Goal: Information Seeking & Learning: Check status

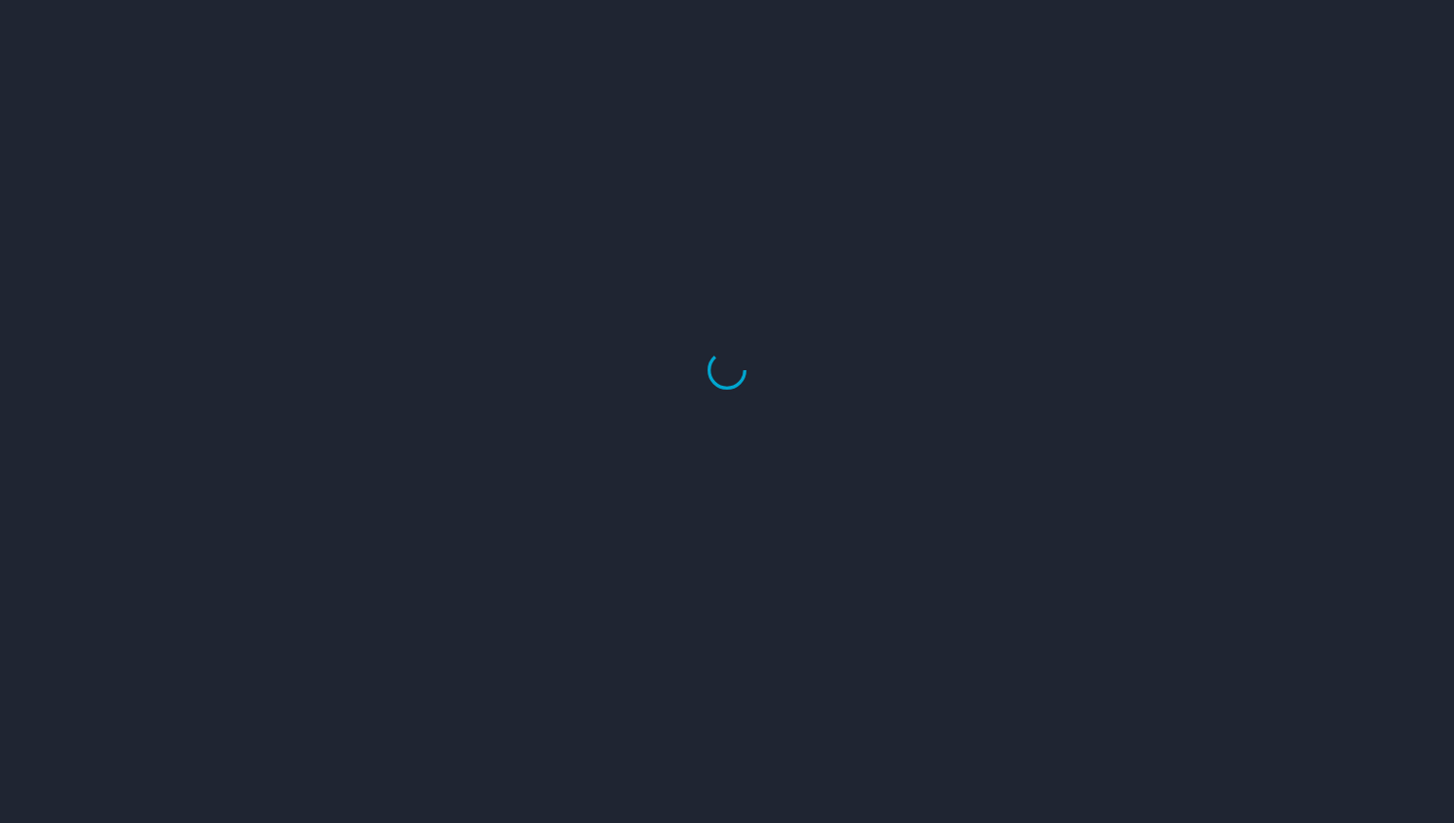
select select "US"
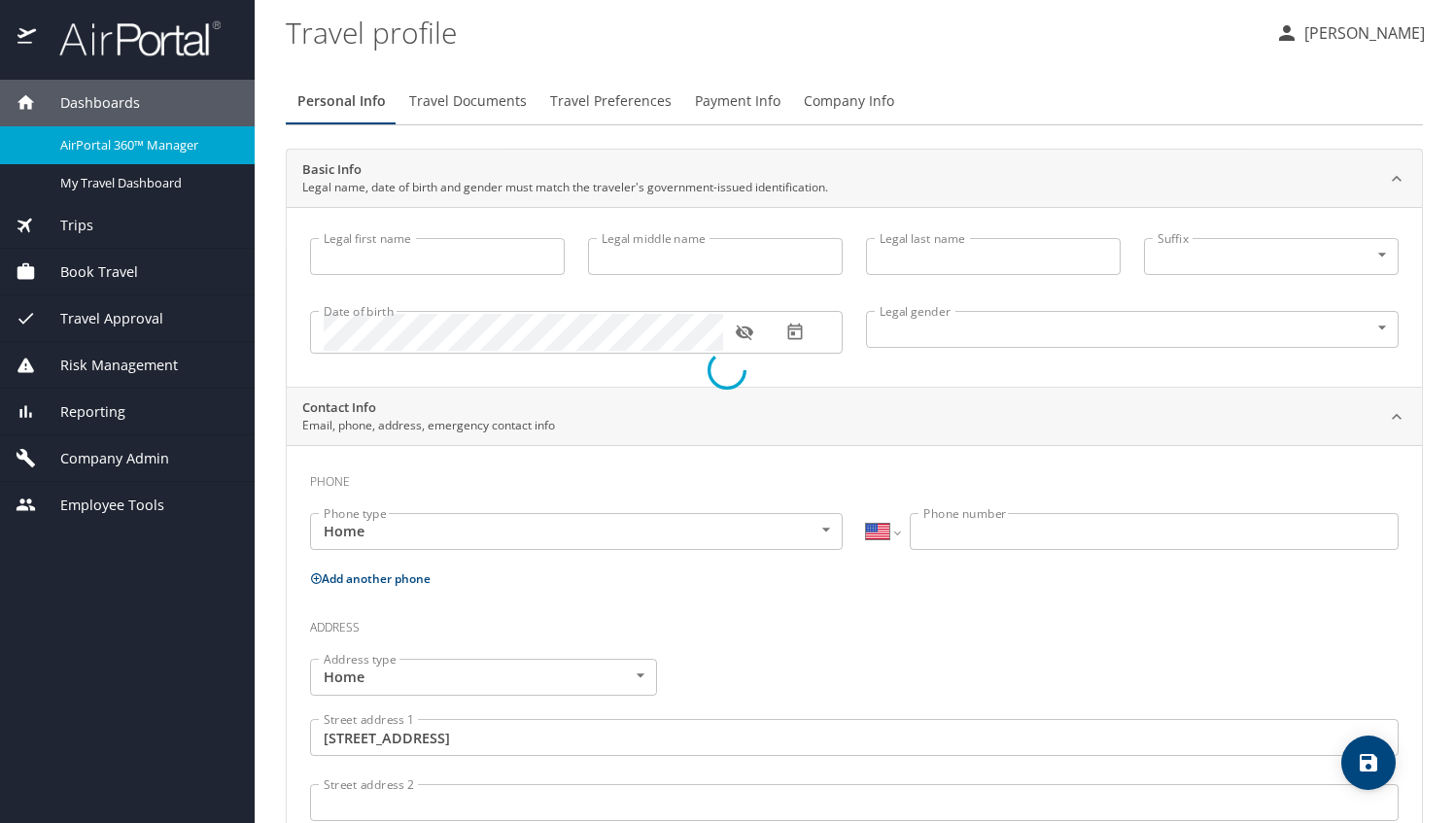
type input "Bettina"
type input "Hopkins"
type input "Female"
type input "David"
type input "Hopkins"
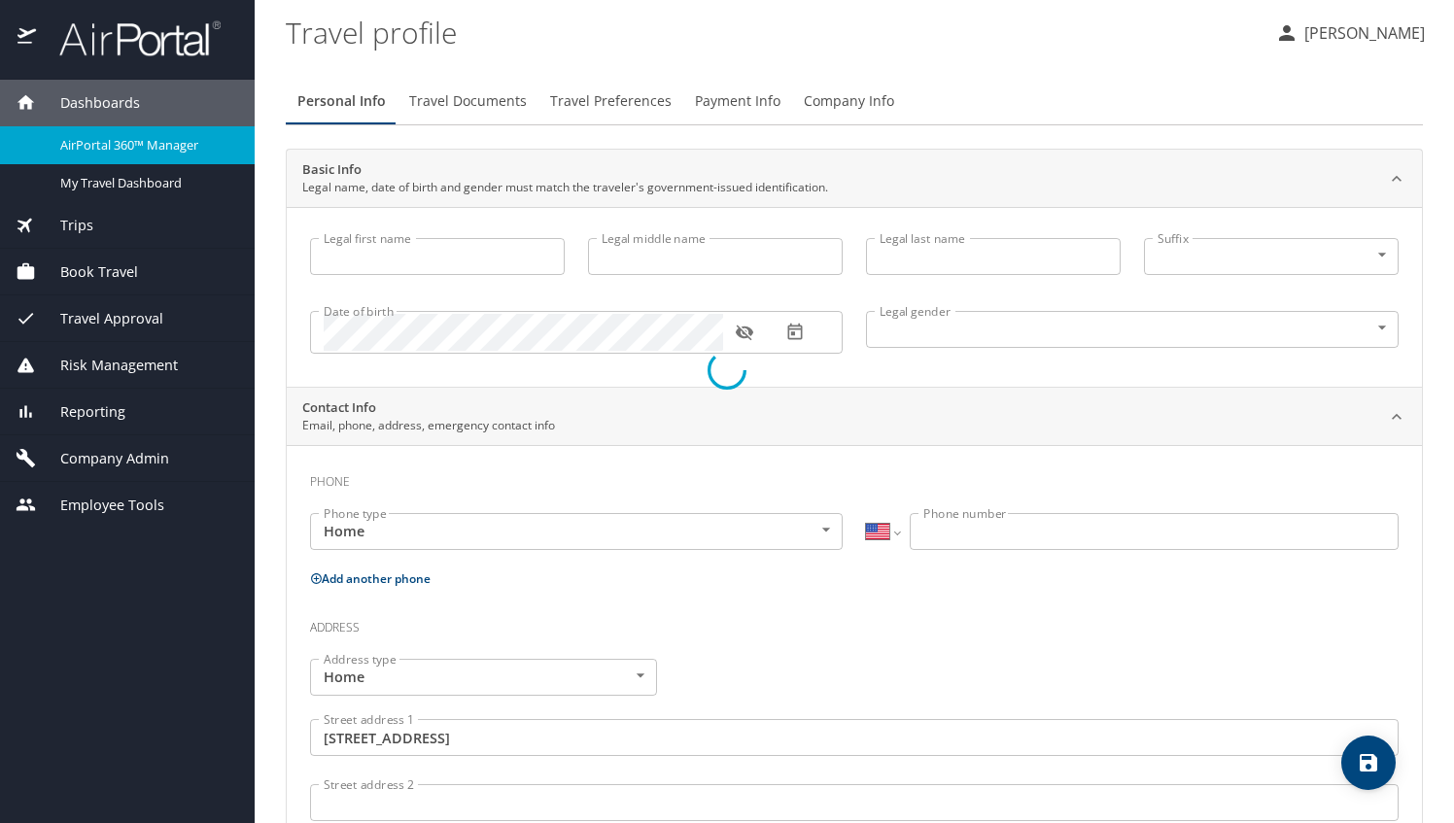
type input "(770) 843-0289"
type input "dtahop44@yahoo.com"
type input "United States of America"
type input "Georgia"
type input "United States of America"
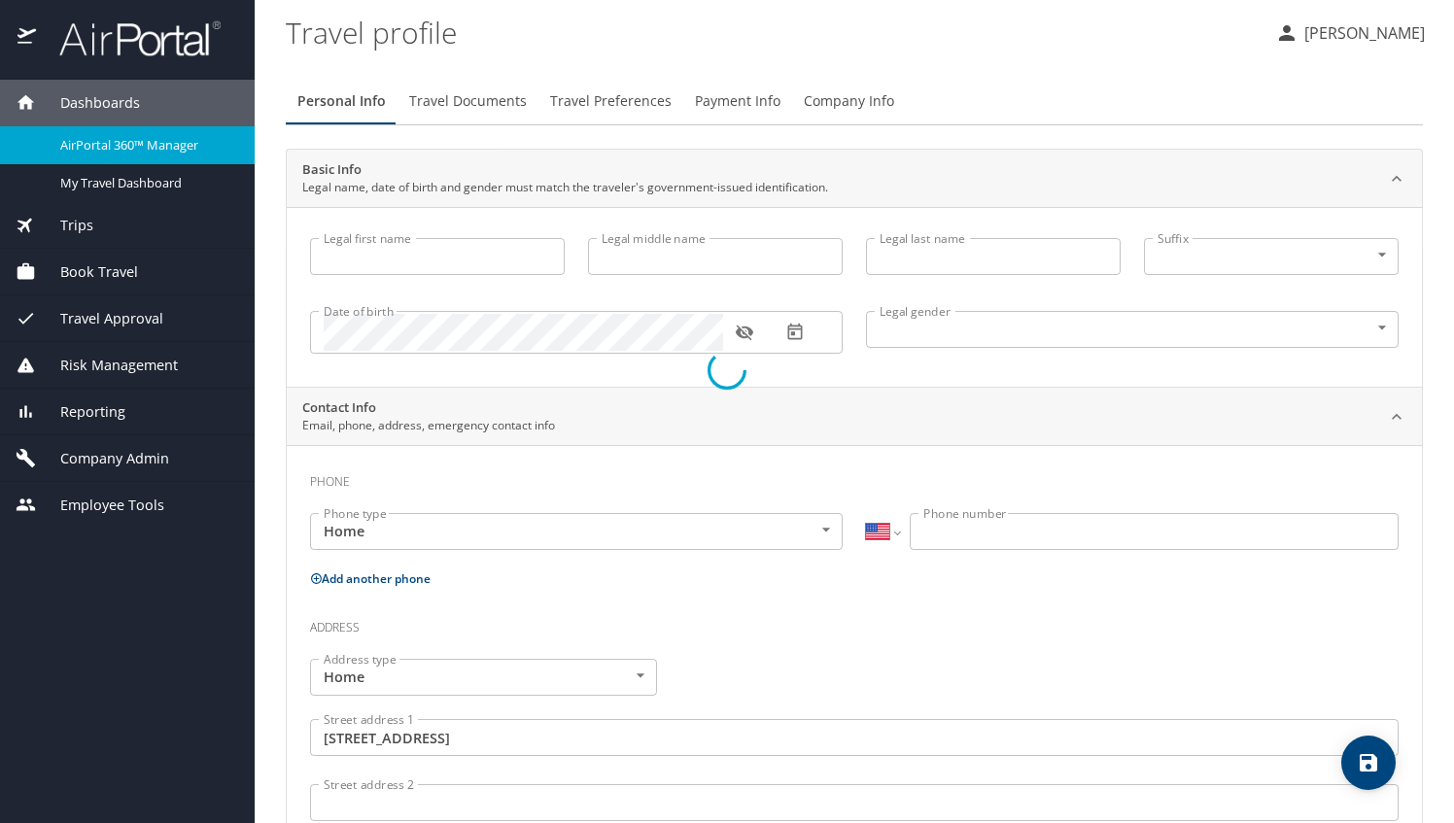
type input "Georgia"
select select "US"
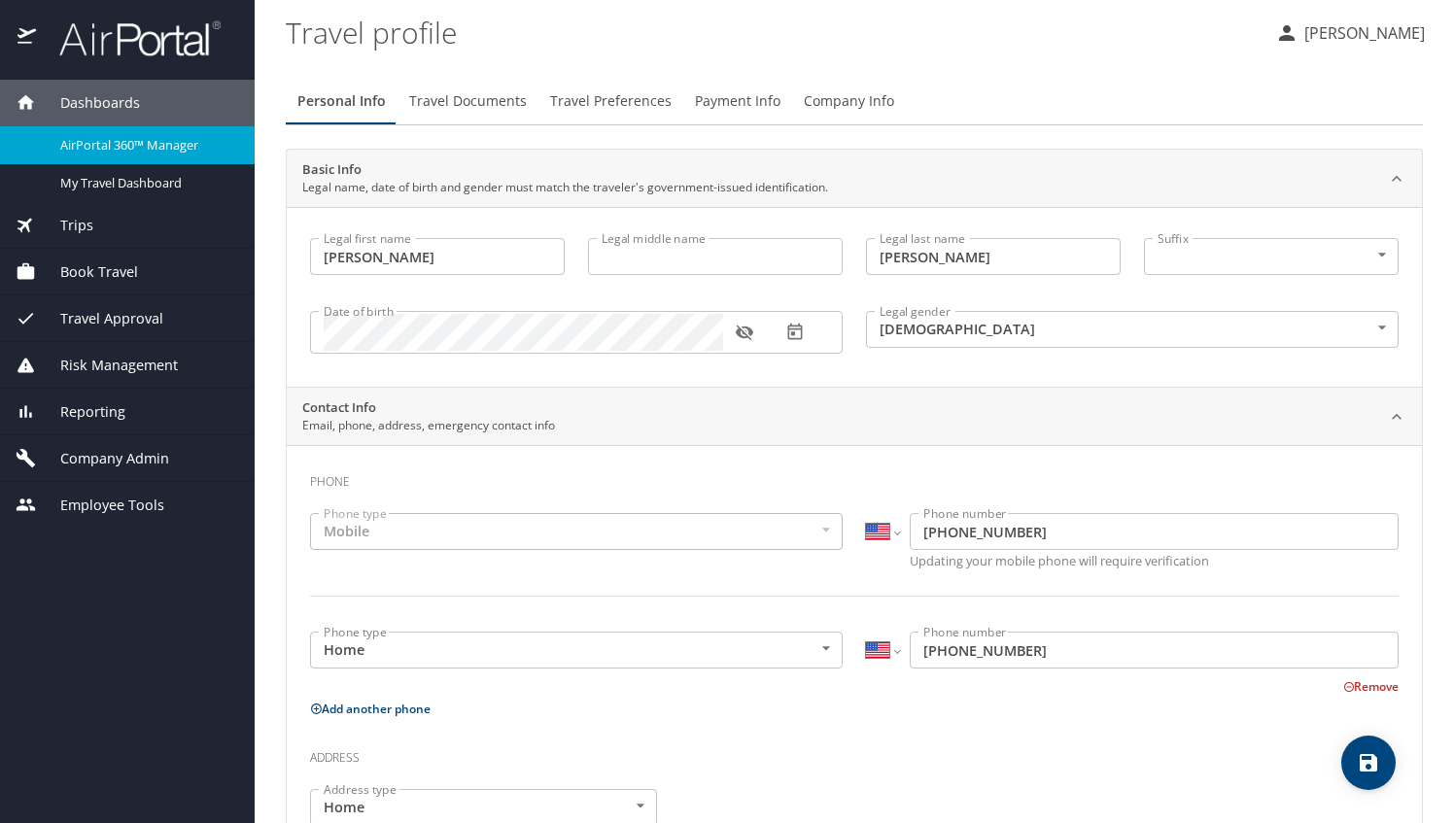
click at [1330, 37] on p "[PERSON_NAME]" at bounding box center [1362, 32] width 126 height 23
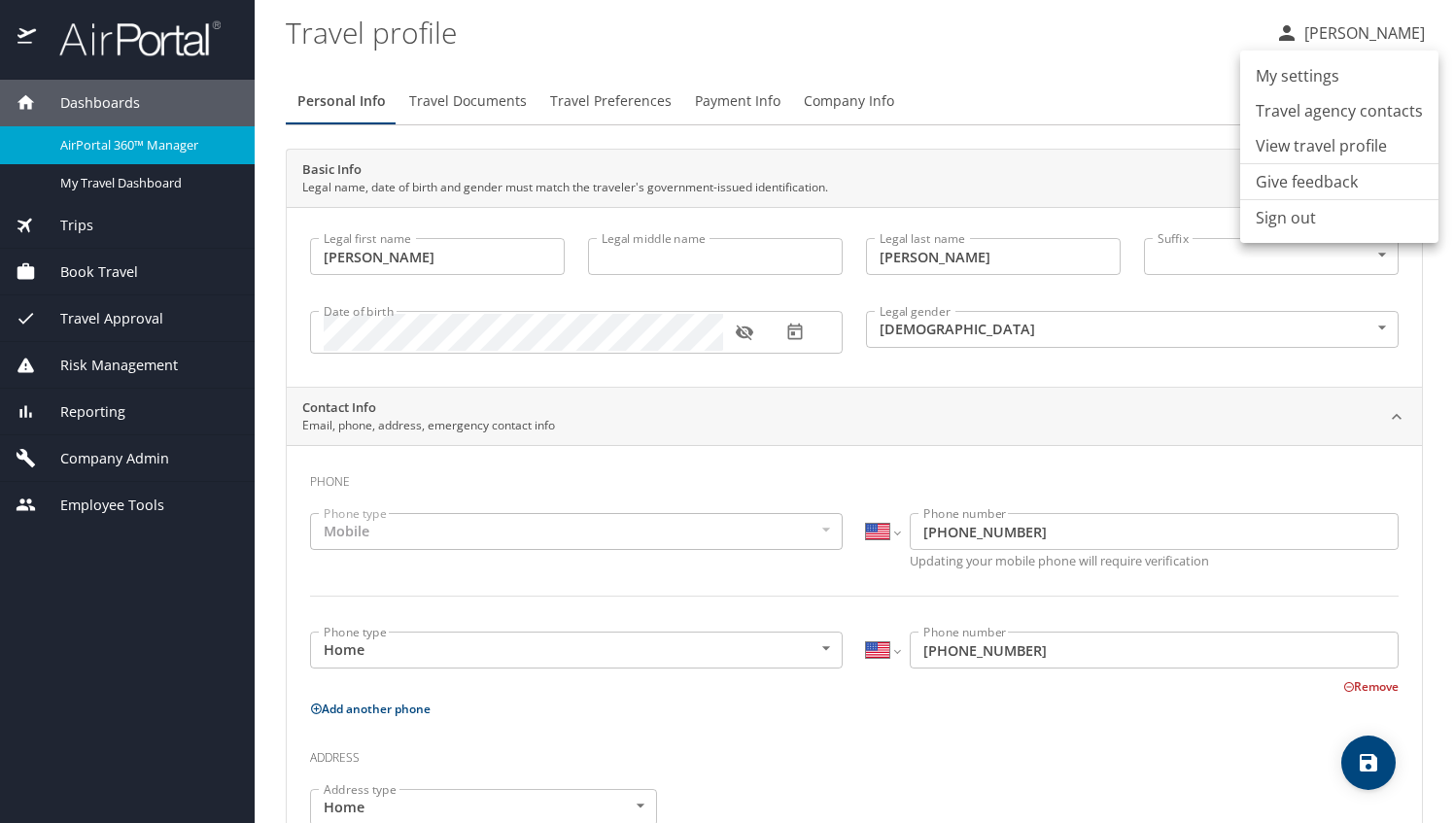
click at [1279, 139] on li "View travel profile" at bounding box center [1339, 145] width 198 height 35
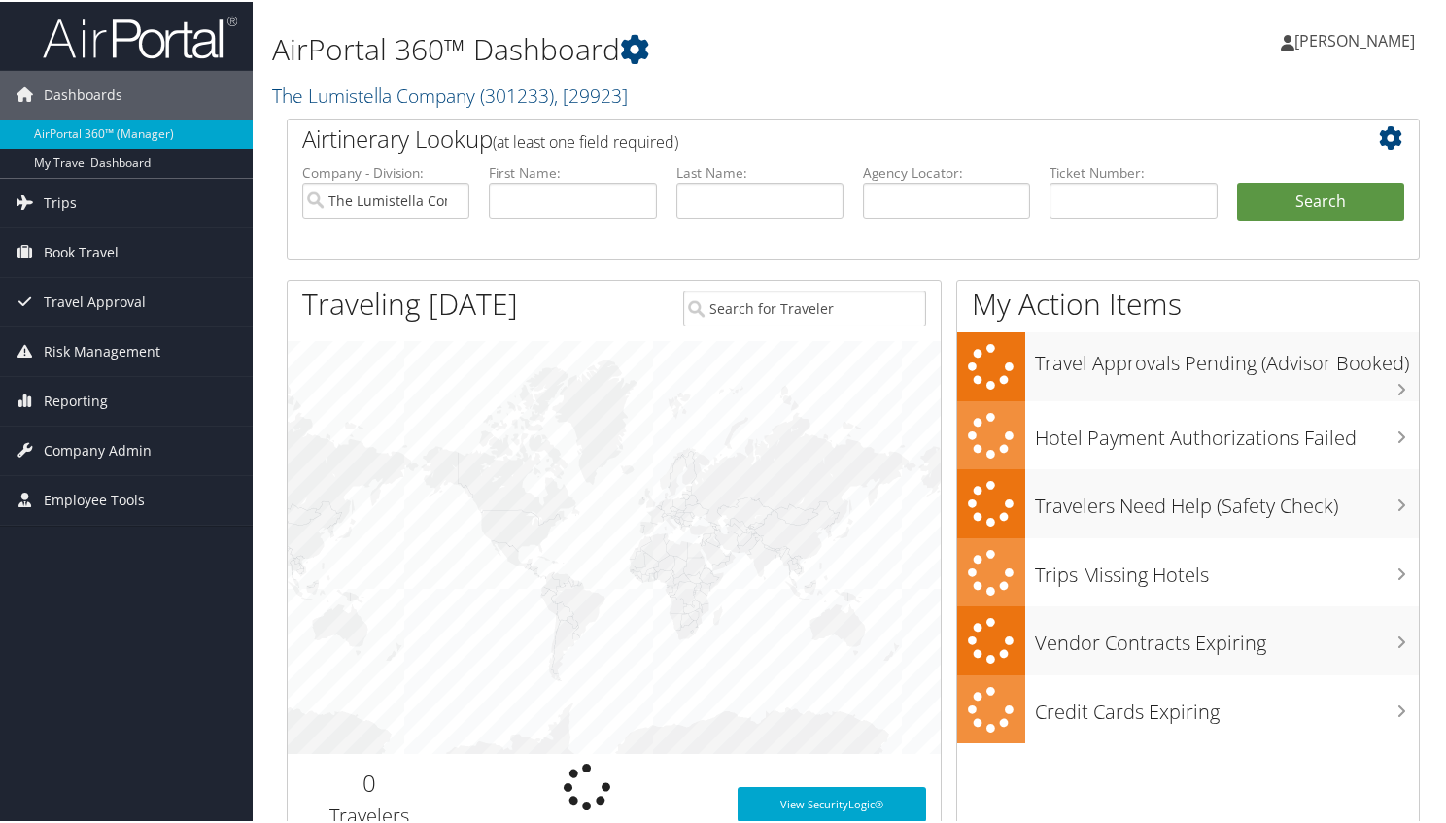
click at [1345, 43] on span "[PERSON_NAME]" at bounding box center [1355, 38] width 121 height 21
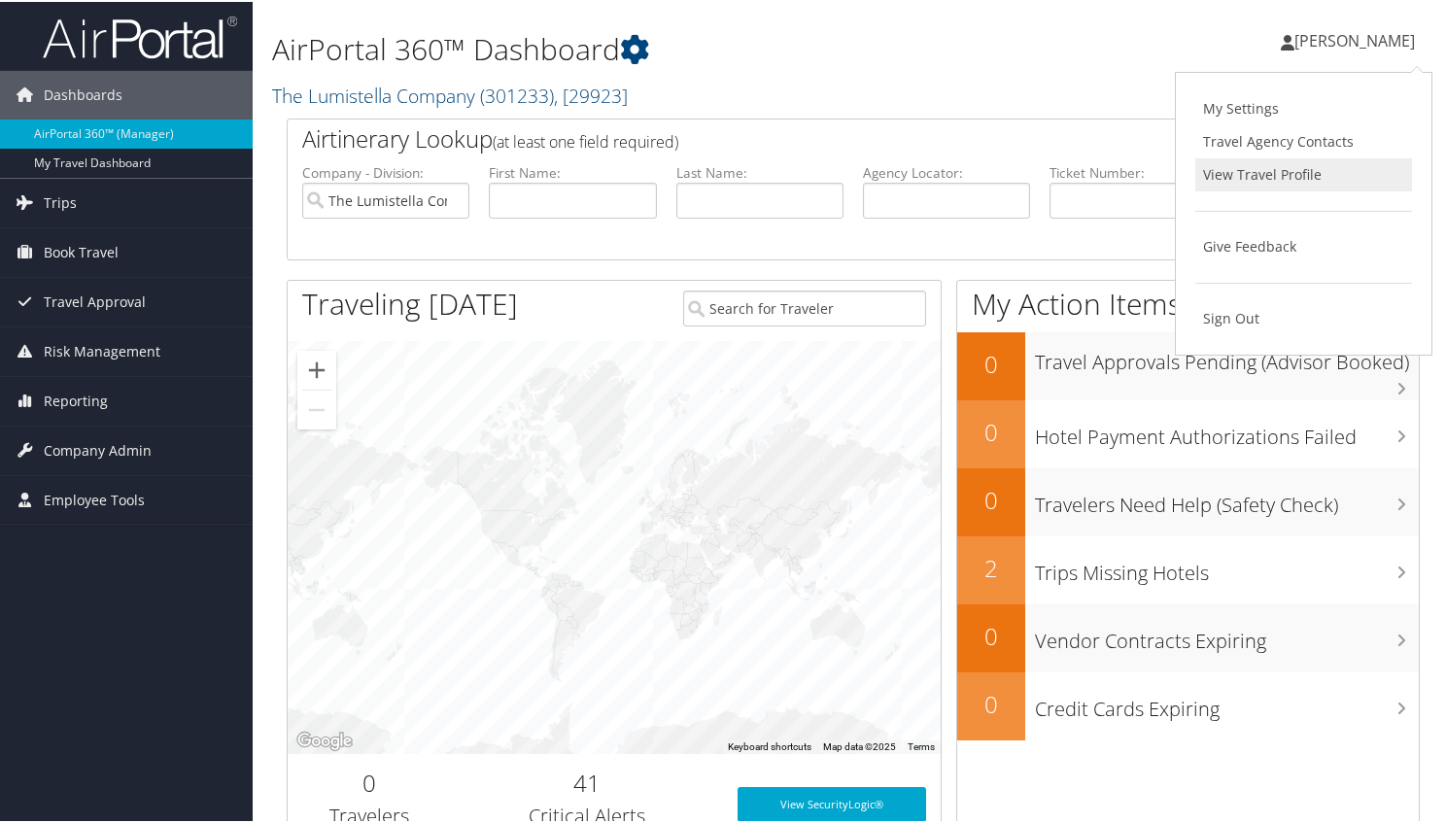
click at [1269, 174] on link "View Travel Profile" at bounding box center [1304, 173] width 217 height 33
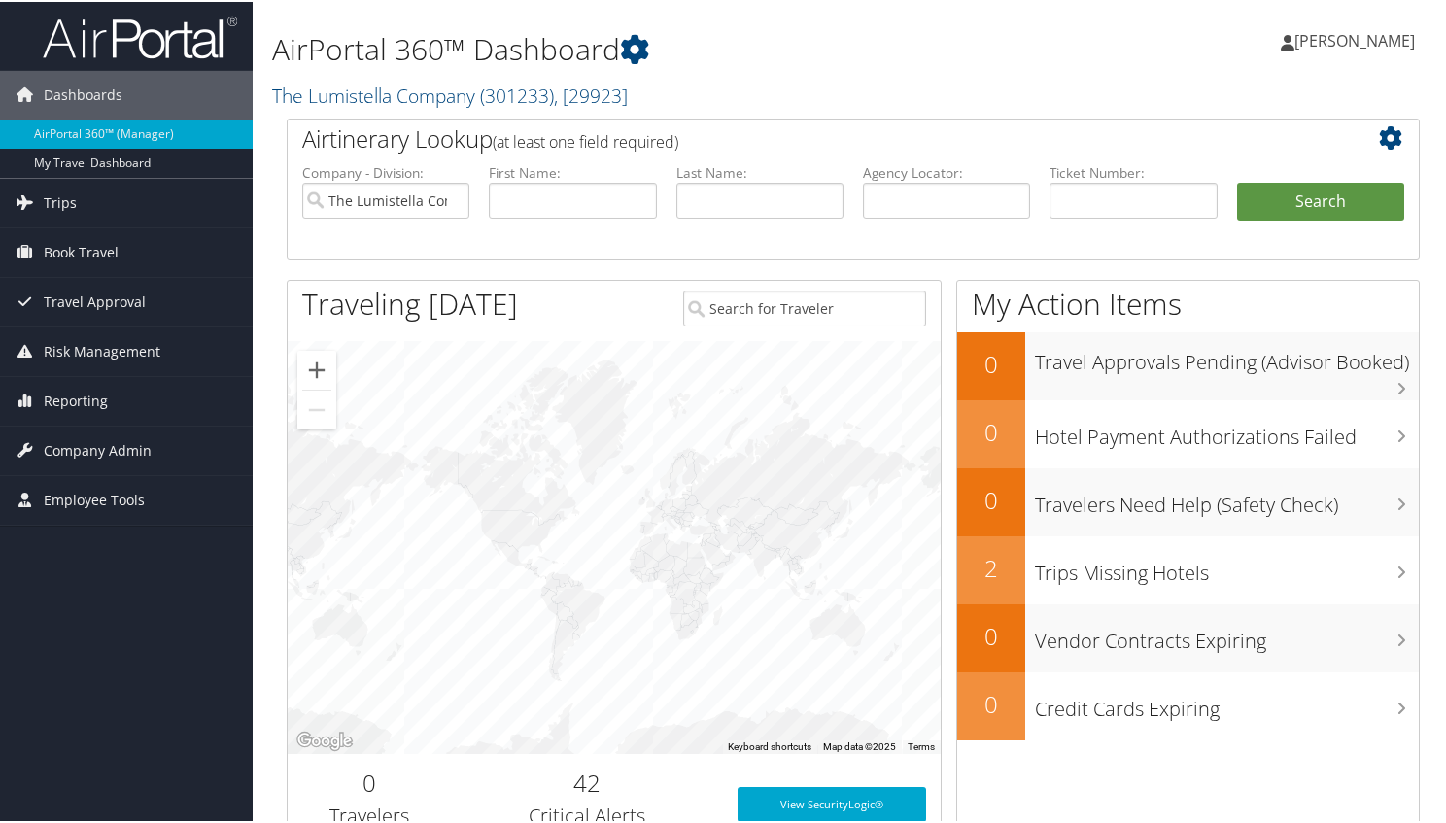
click at [1341, 29] on span "[PERSON_NAME]" at bounding box center [1355, 38] width 121 height 21
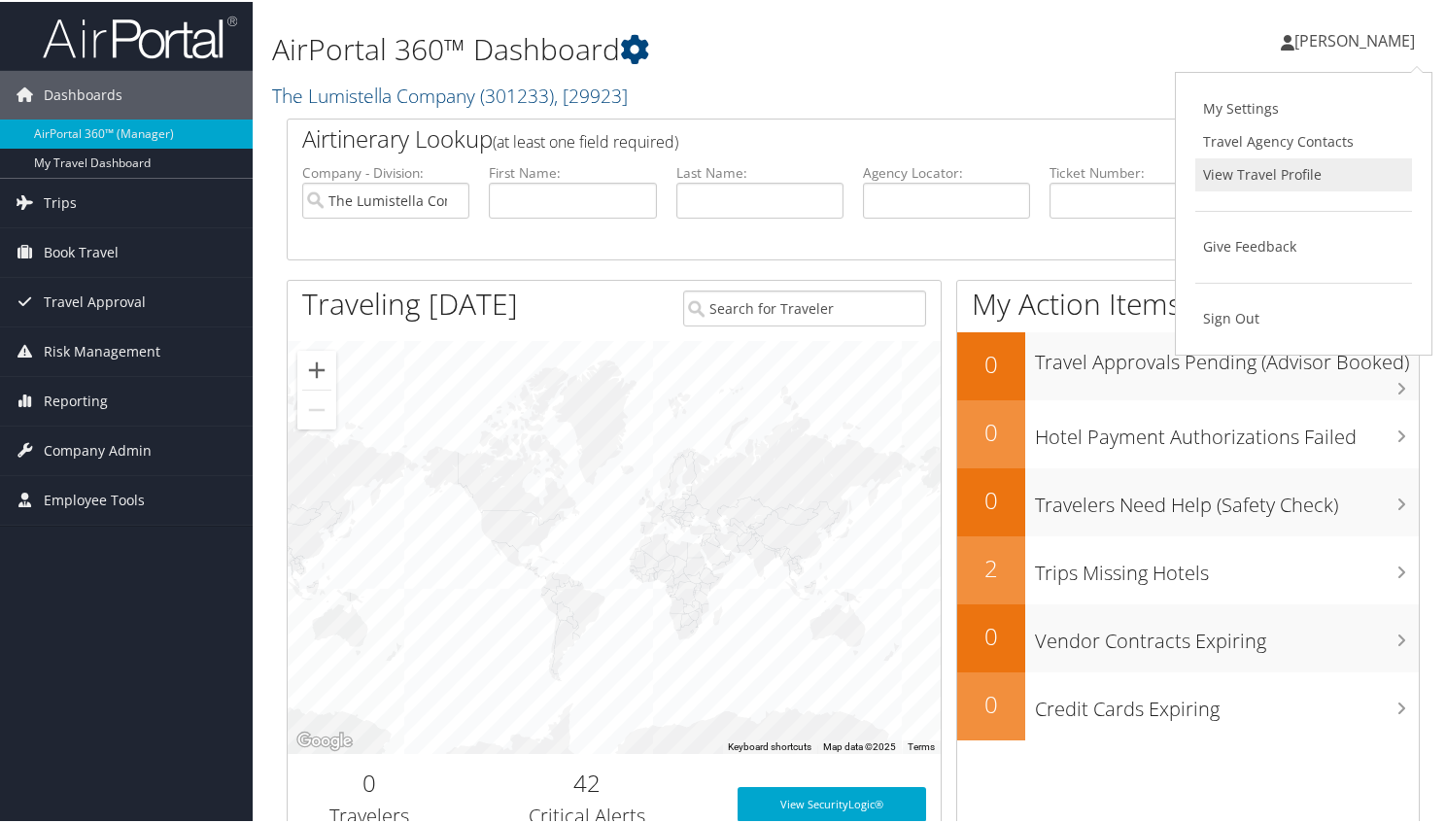
click at [1270, 178] on link "View Travel Profile" at bounding box center [1304, 173] width 217 height 33
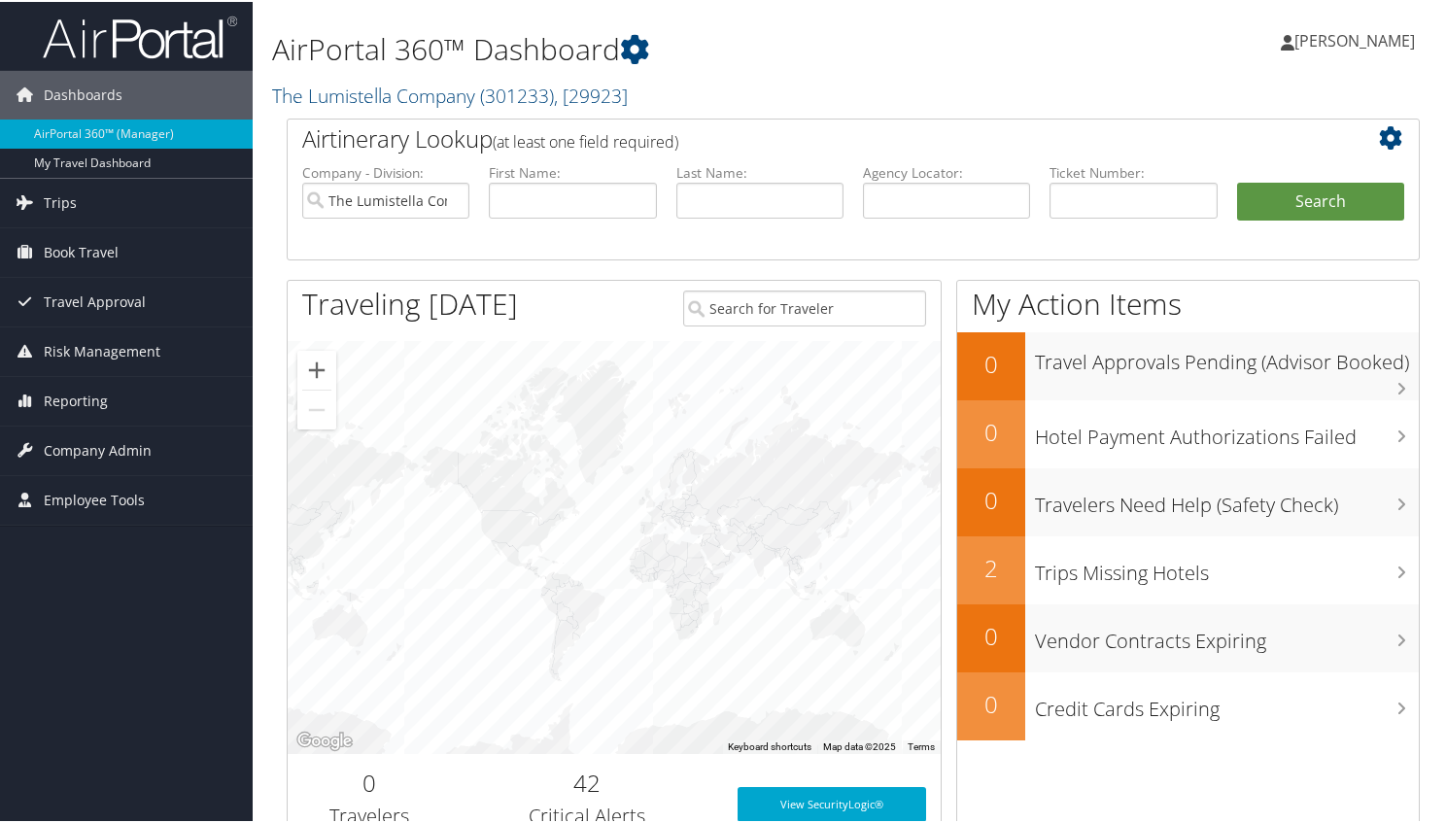
click at [1306, 45] on span "[PERSON_NAME]" at bounding box center [1355, 38] width 121 height 21
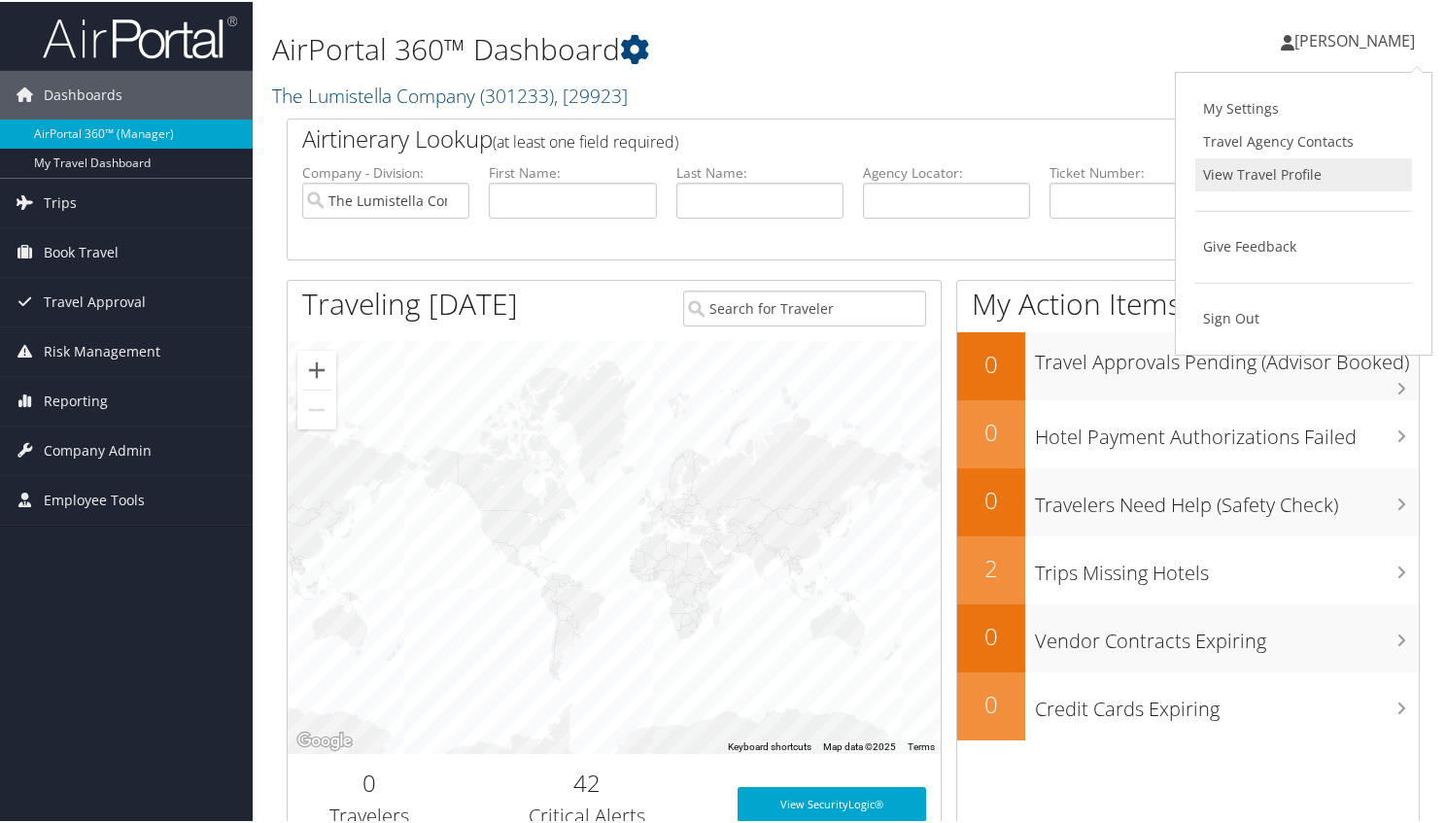
click at [1260, 170] on link "View Travel Profile" at bounding box center [1304, 173] width 217 height 33
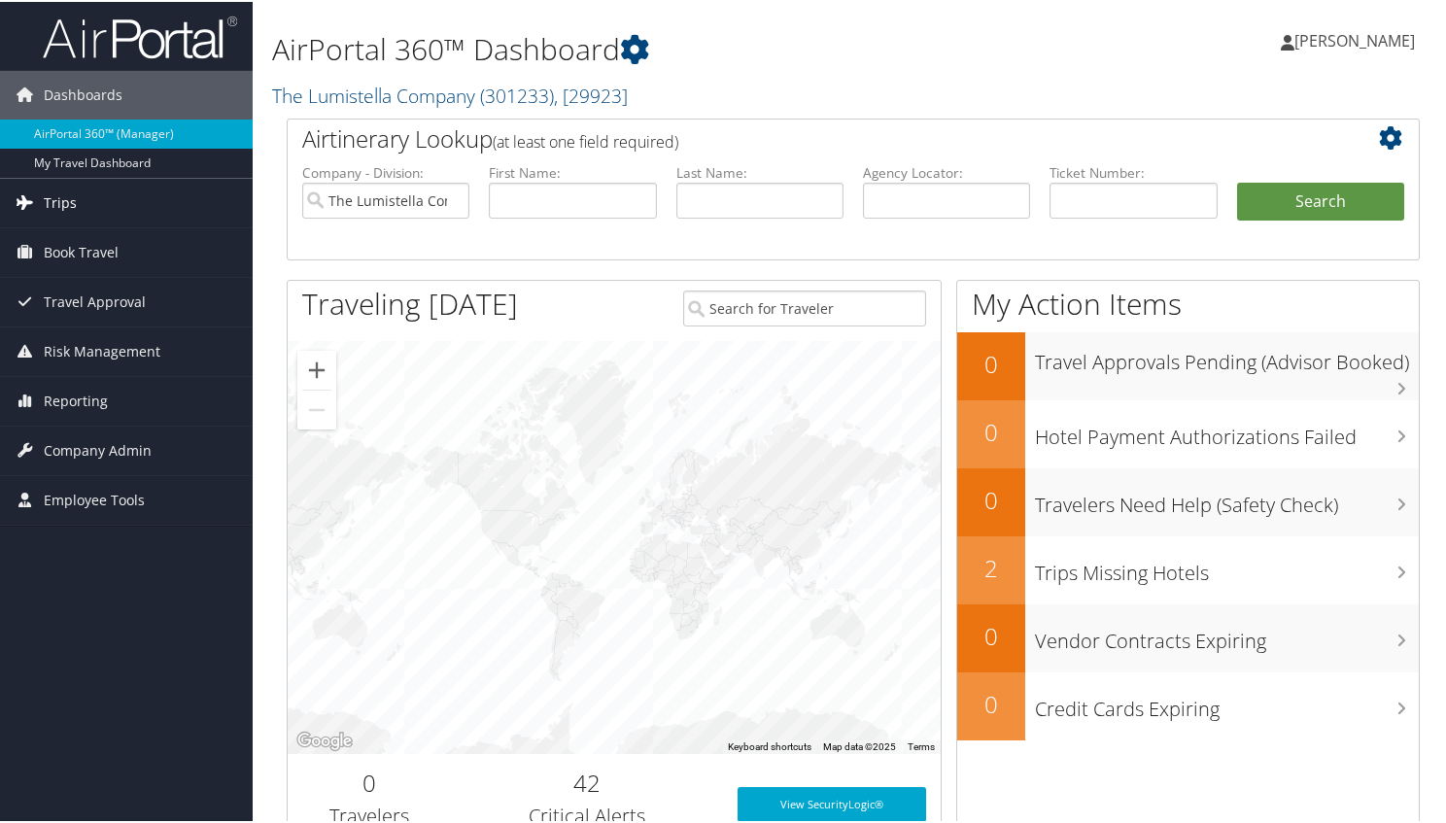
click at [76, 192] on link "Trips" at bounding box center [126, 201] width 253 height 49
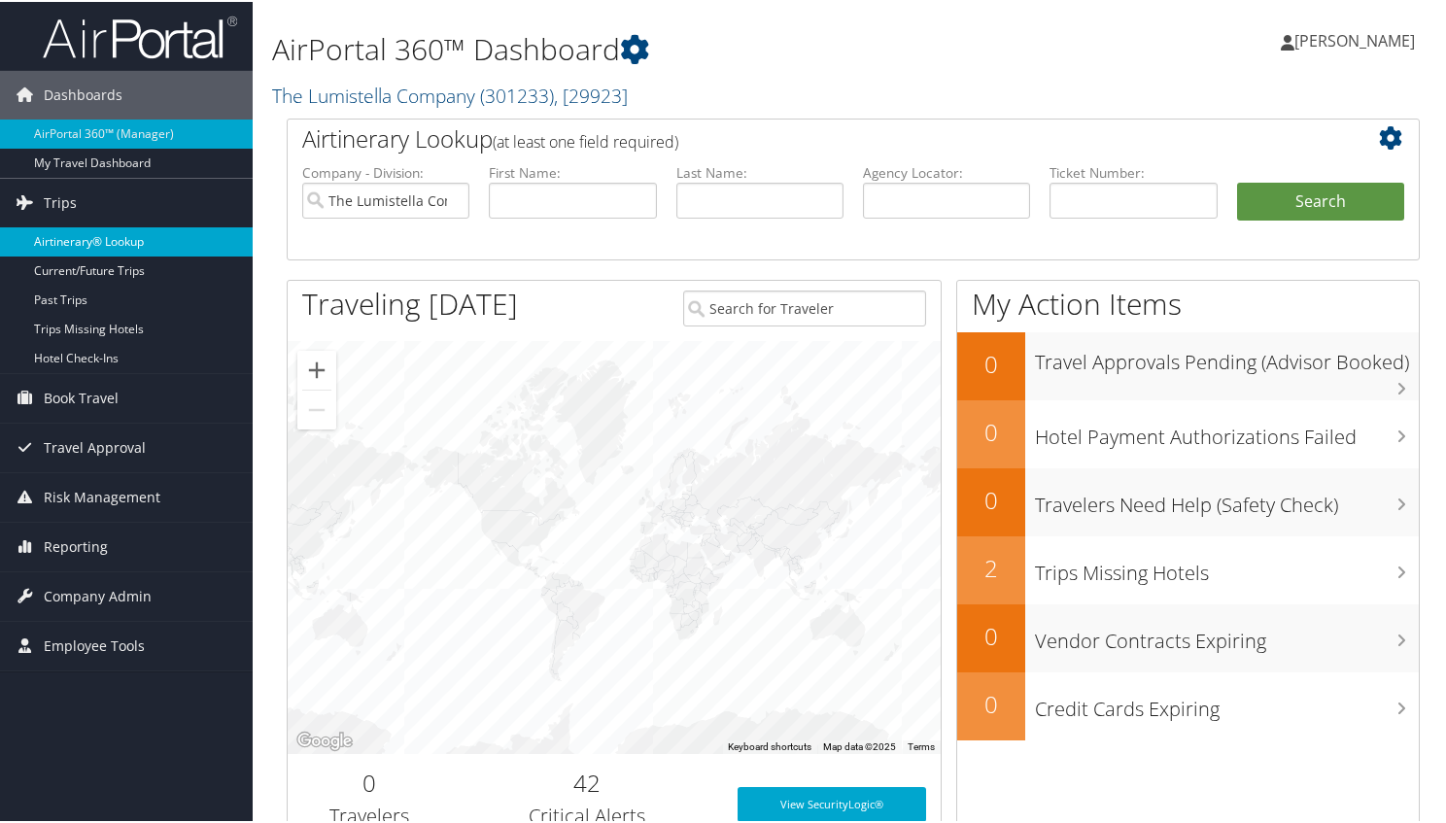
click at [70, 243] on link "Airtinerary® Lookup" at bounding box center [126, 240] width 253 height 29
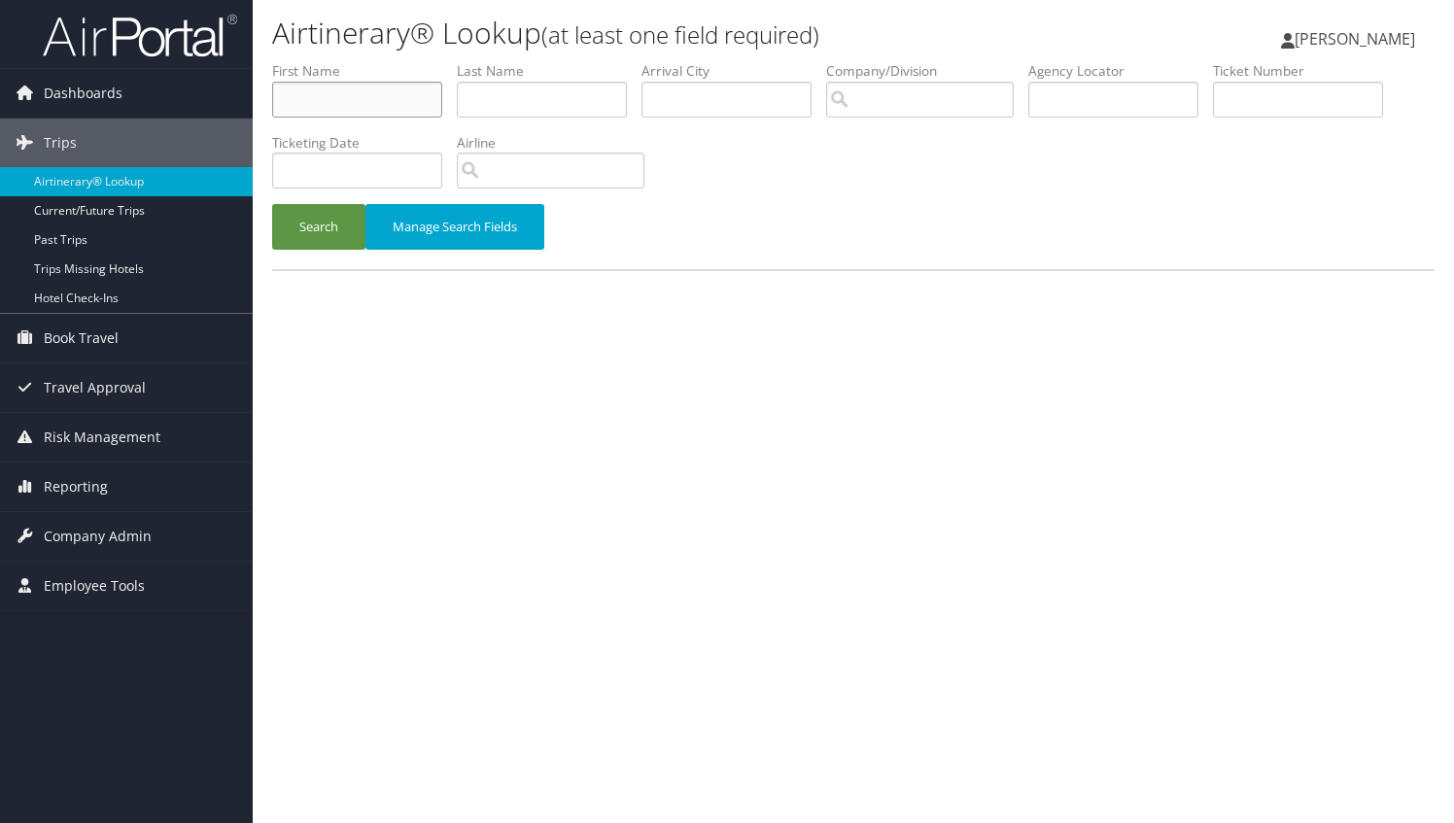
click at [355, 110] on input "text" at bounding box center [357, 100] width 170 height 36
type input "[PERSON_NAME]"
type input "Northrup"
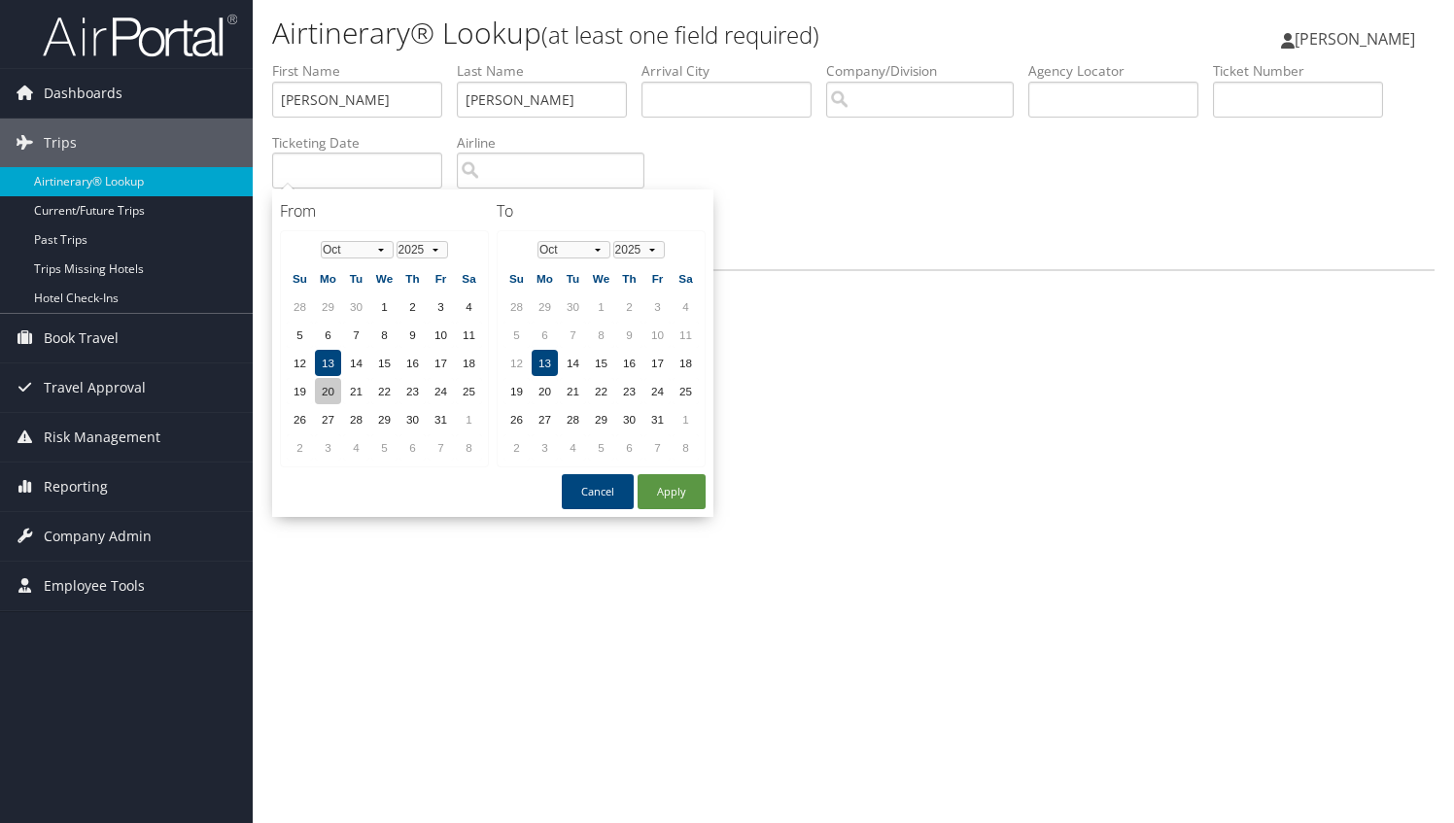
click at [319, 394] on td "20" at bounding box center [328, 391] width 26 height 26
click at [305, 388] on td "19" at bounding box center [300, 391] width 26 height 26
click at [454, 385] on table "Jan Feb Mar Apr May Jun Jul Aug Sep Oct Nov Dec 1975 1976 1977 1978 1979 1980 1…" at bounding box center [384, 348] width 199 height 227
click at [439, 385] on td "24" at bounding box center [441, 391] width 26 height 26
click at [667, 487] on button "Apply" at bounding box center [672, 491] width 68 height 35
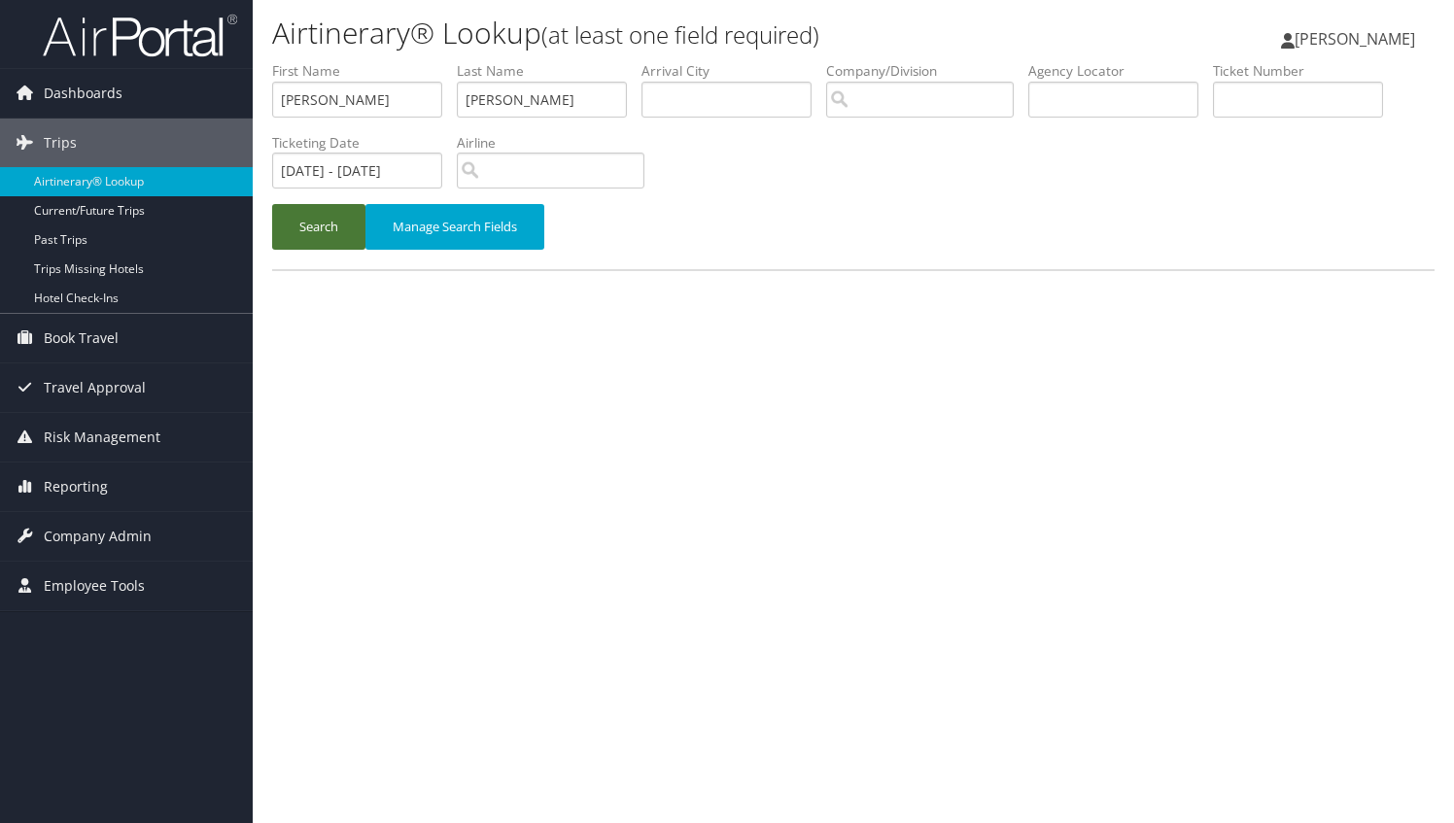
click at [338, 216] on button "Search" at bounding box center [318, 227] width 93 height 46
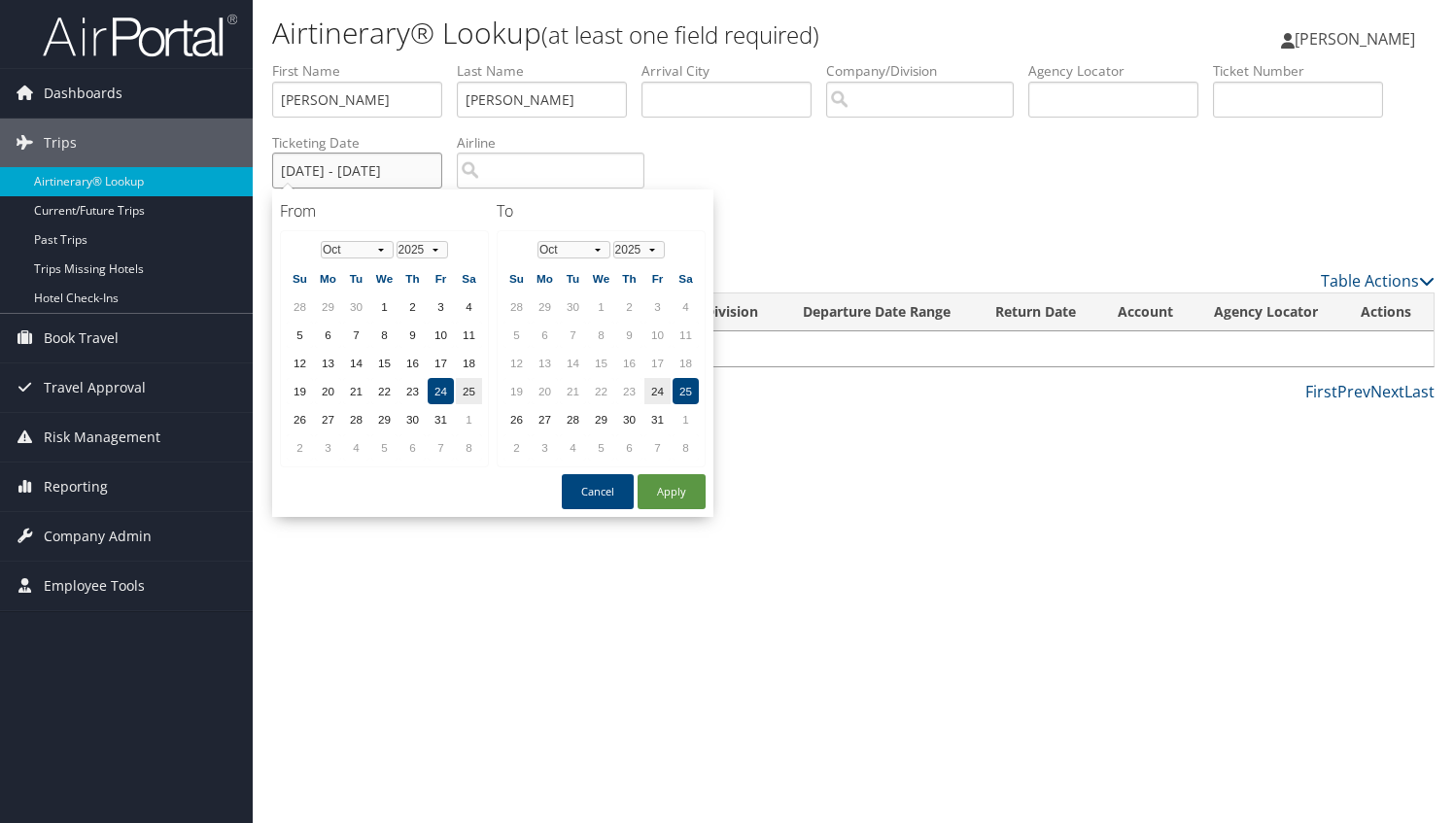
click at [334, 175] on input "10/24/2025 - 10/25/2025" at bounding box center [357, 171] width 170 height 36
click at [296, 394] on td "19" at bounding box center [300, 391] width 26 height 26
click at [438, 394] on td "24" at bounding box center [441, 391] width 26 height 26
click at [305, 392] on td "19" at bounding box center [300, 391] width 26 height 26
click at [299, 385] on td "19" at bounding box center [300, 391] width 26 height 26
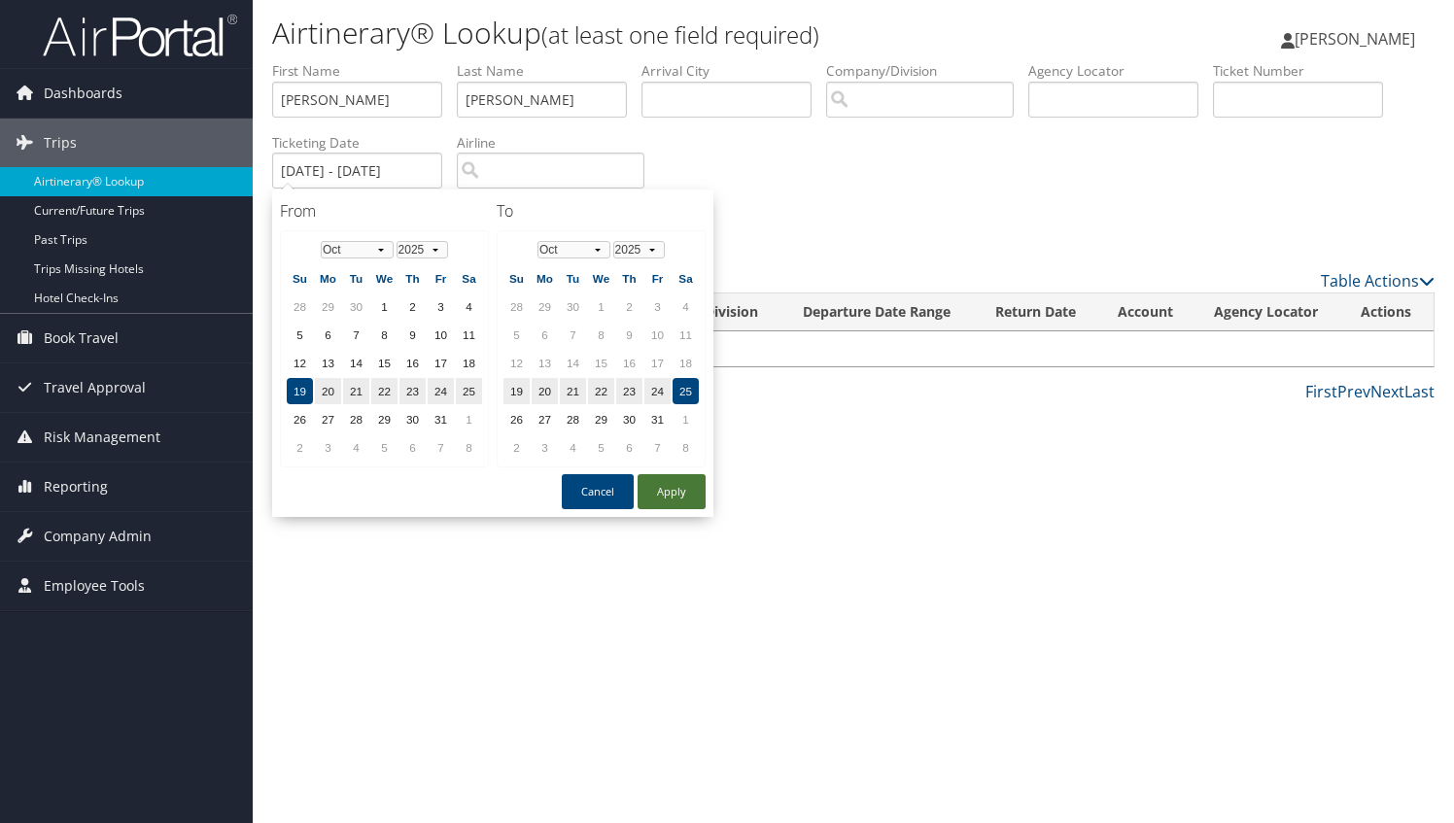
click at [663, 492] on button "Apply" at bounding box center [672, 491] width 68 height 35
type input "10/19/2025 - 10/25/2025"
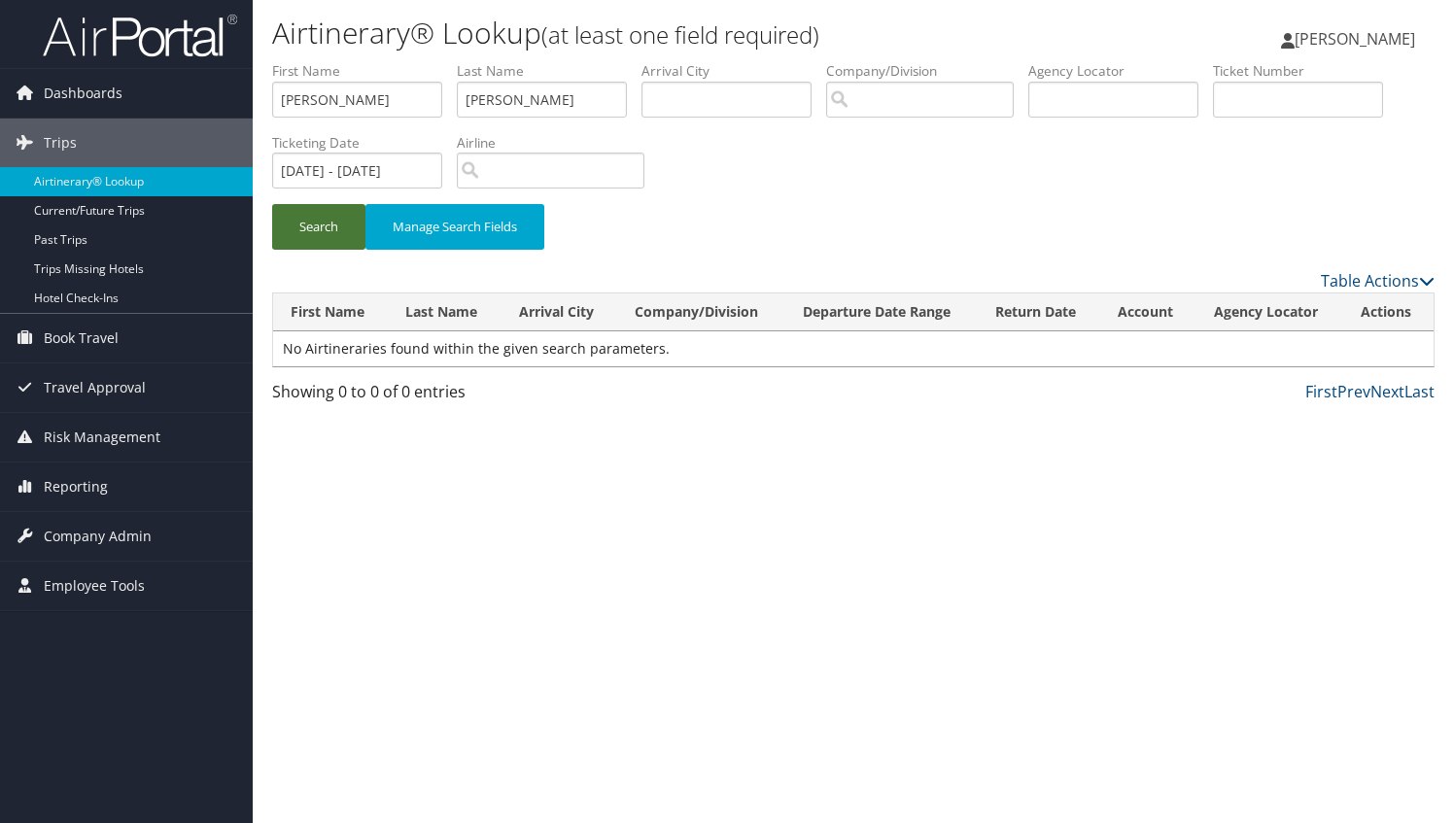
click at [337, 220] on button "Search" at bounding box center [318, 227] width 93 height 46
click at [1363, 44] on span "[PERSON_NAME]" at bounding box center [1355, 38] width 121 height 21
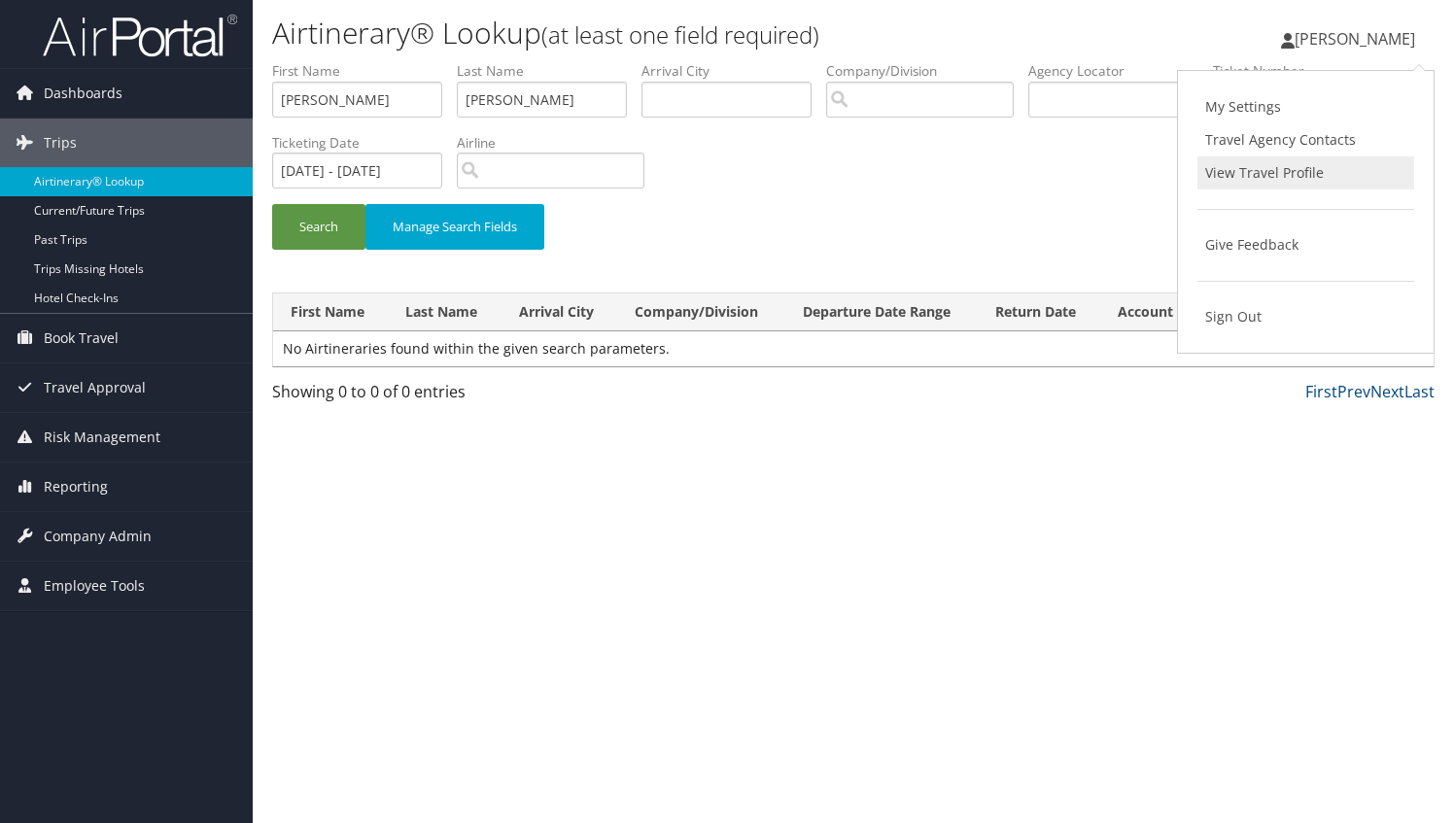
click at [1255, 175] on link "View Travel Profile" at bounding box center [1306, 173] width 217 height 33
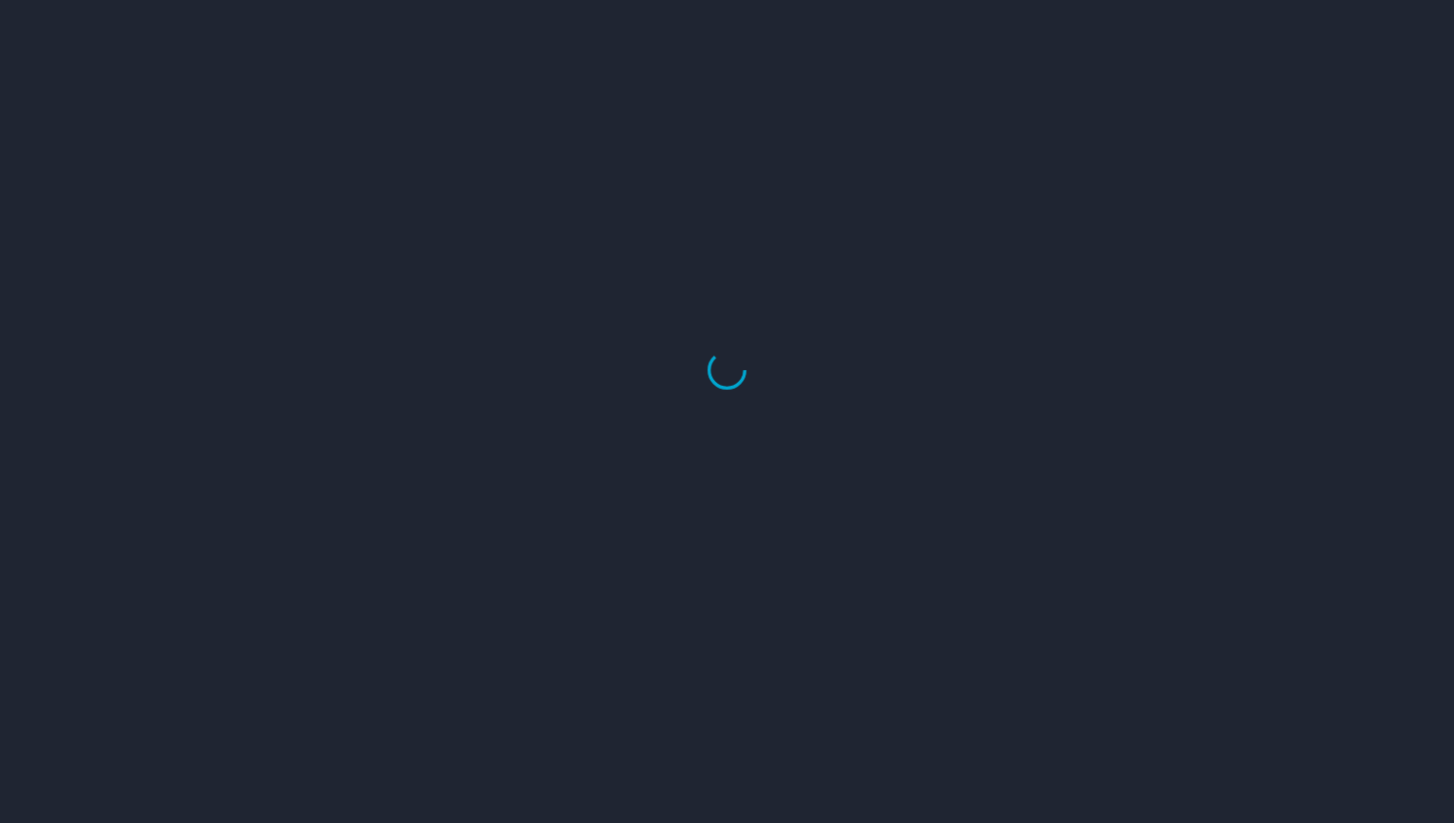
select select "US"
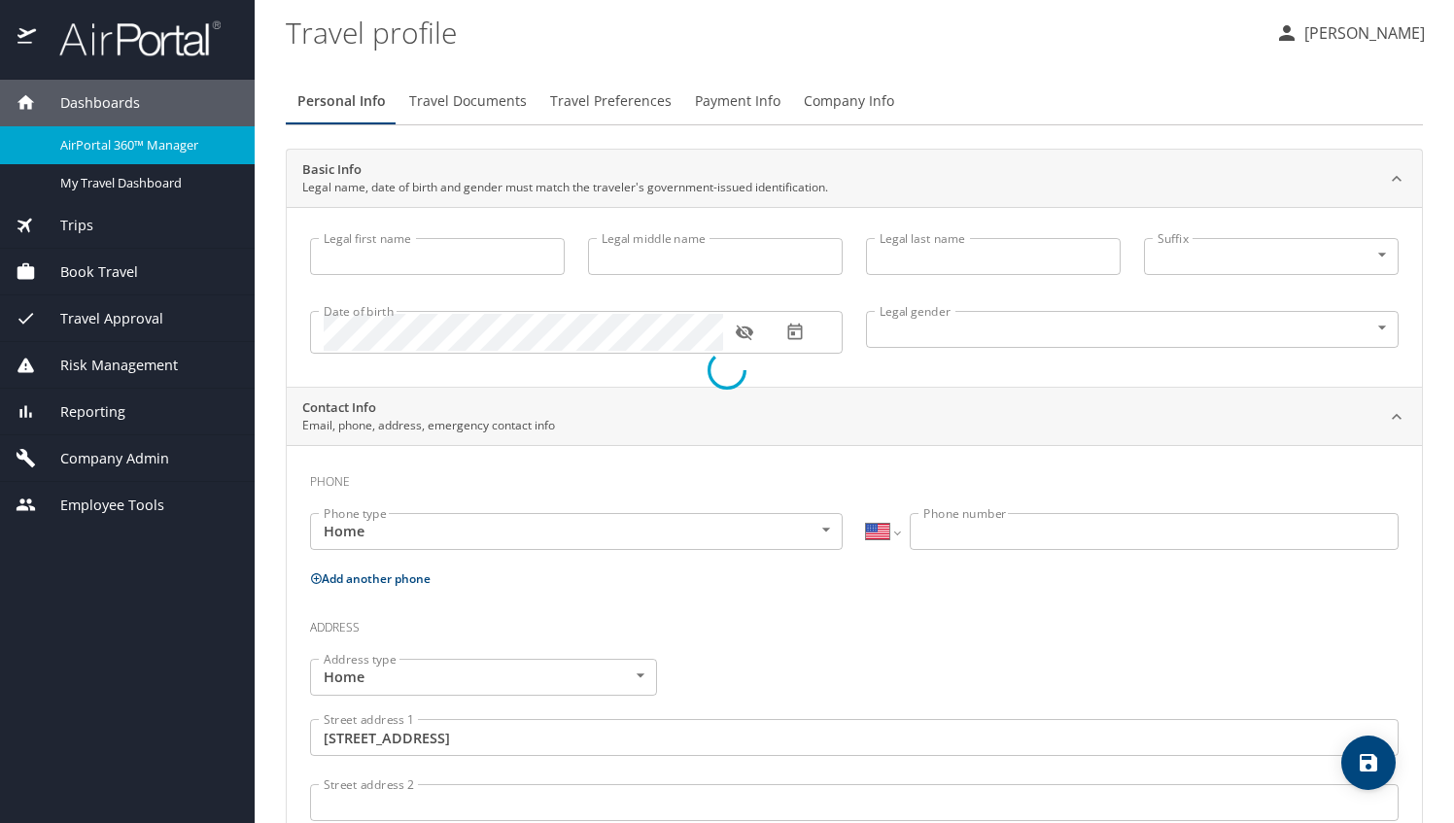
type input "[PERSON_NAME]"
type input "[DEMOGRAPHIC_DATA]"
type input "[PERSON_NAME]"
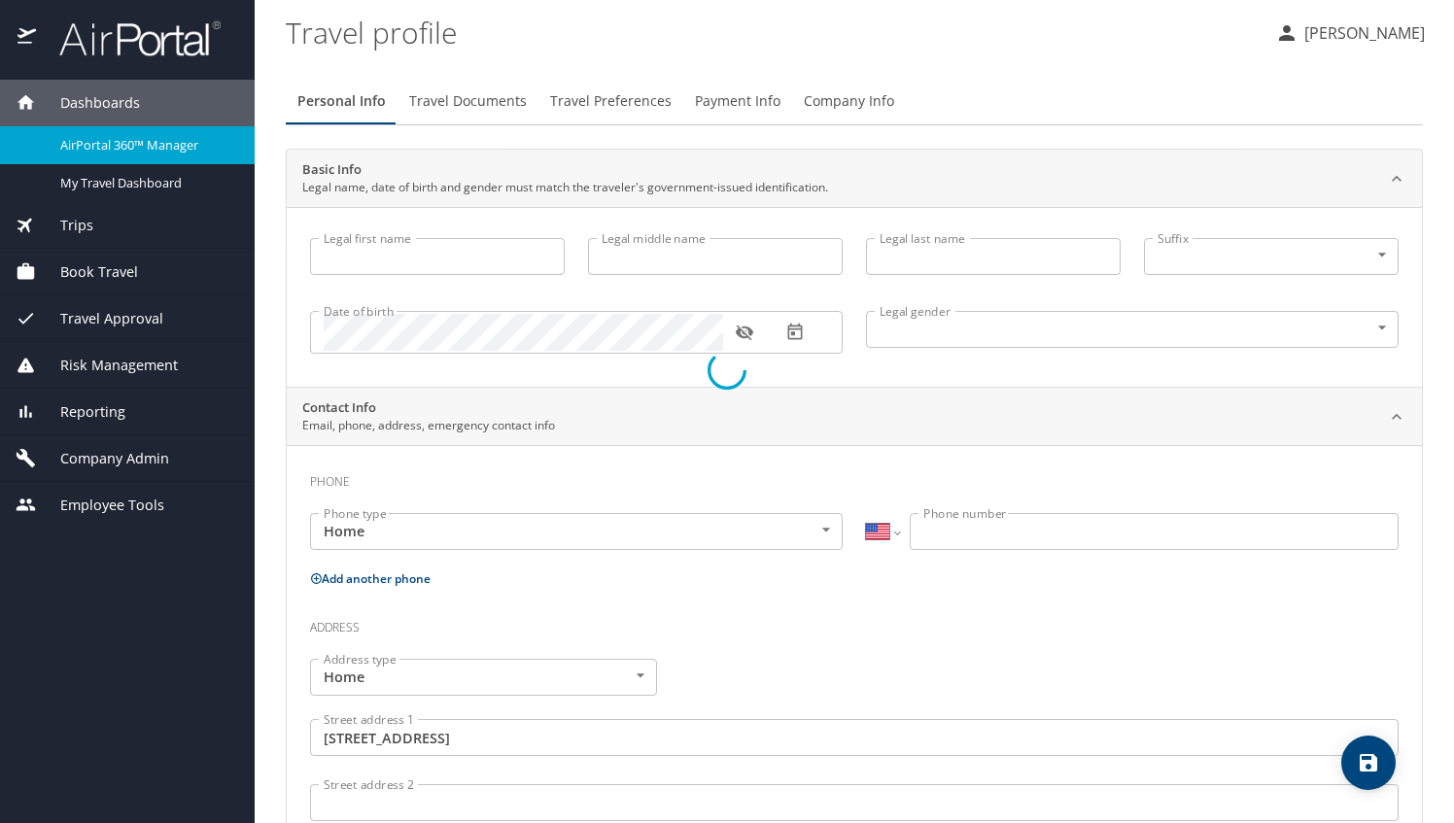
type input "[PHONE_NUMBER]"
type input "[EMAIL_ADDRESS][DOMAIN_NAME]"
type input "[GEOGRAPHIC_DATA]"
type input "[US_STATE]"
type input "United States of America"
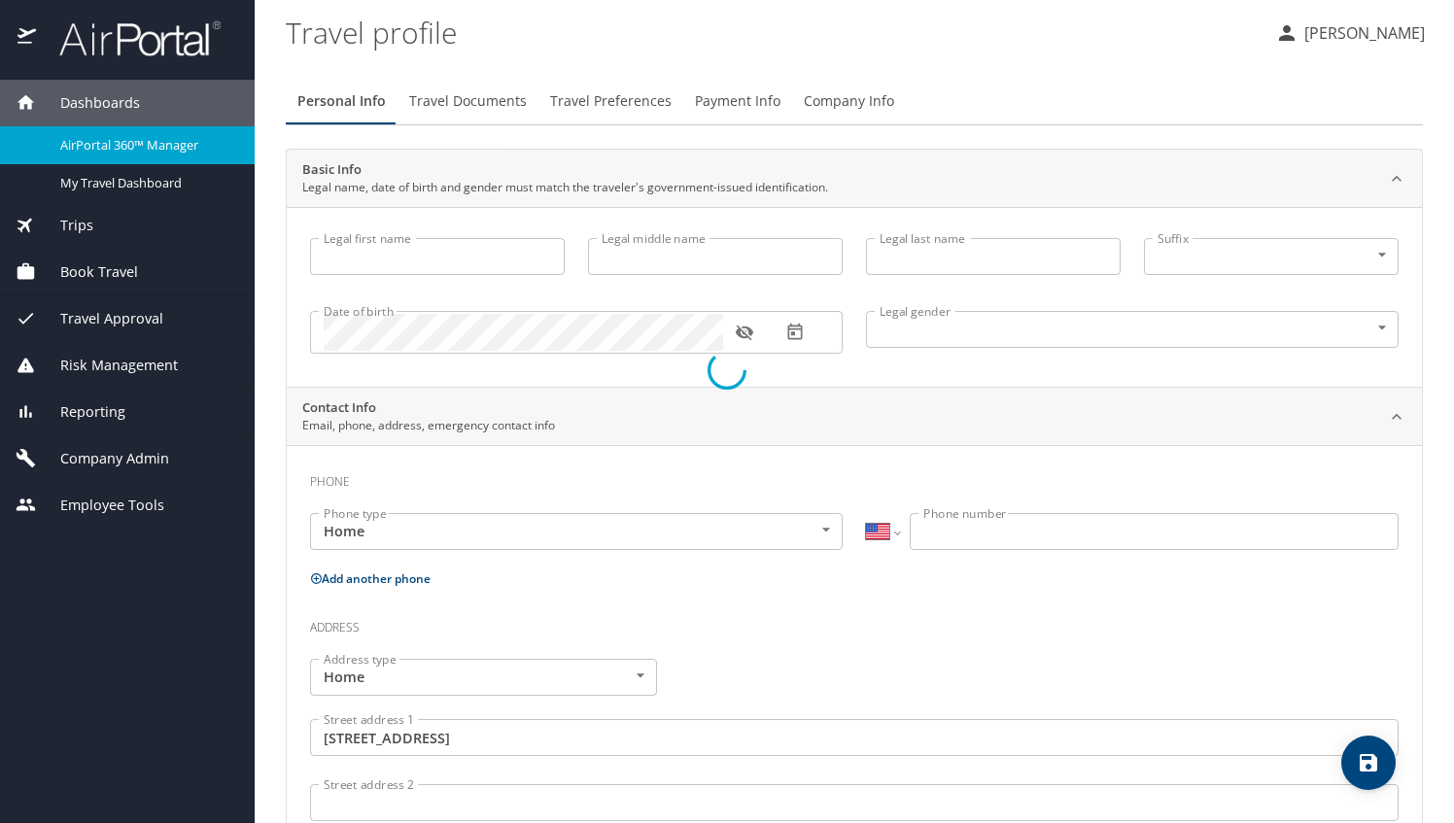
type input "Georgia"
select select "US"
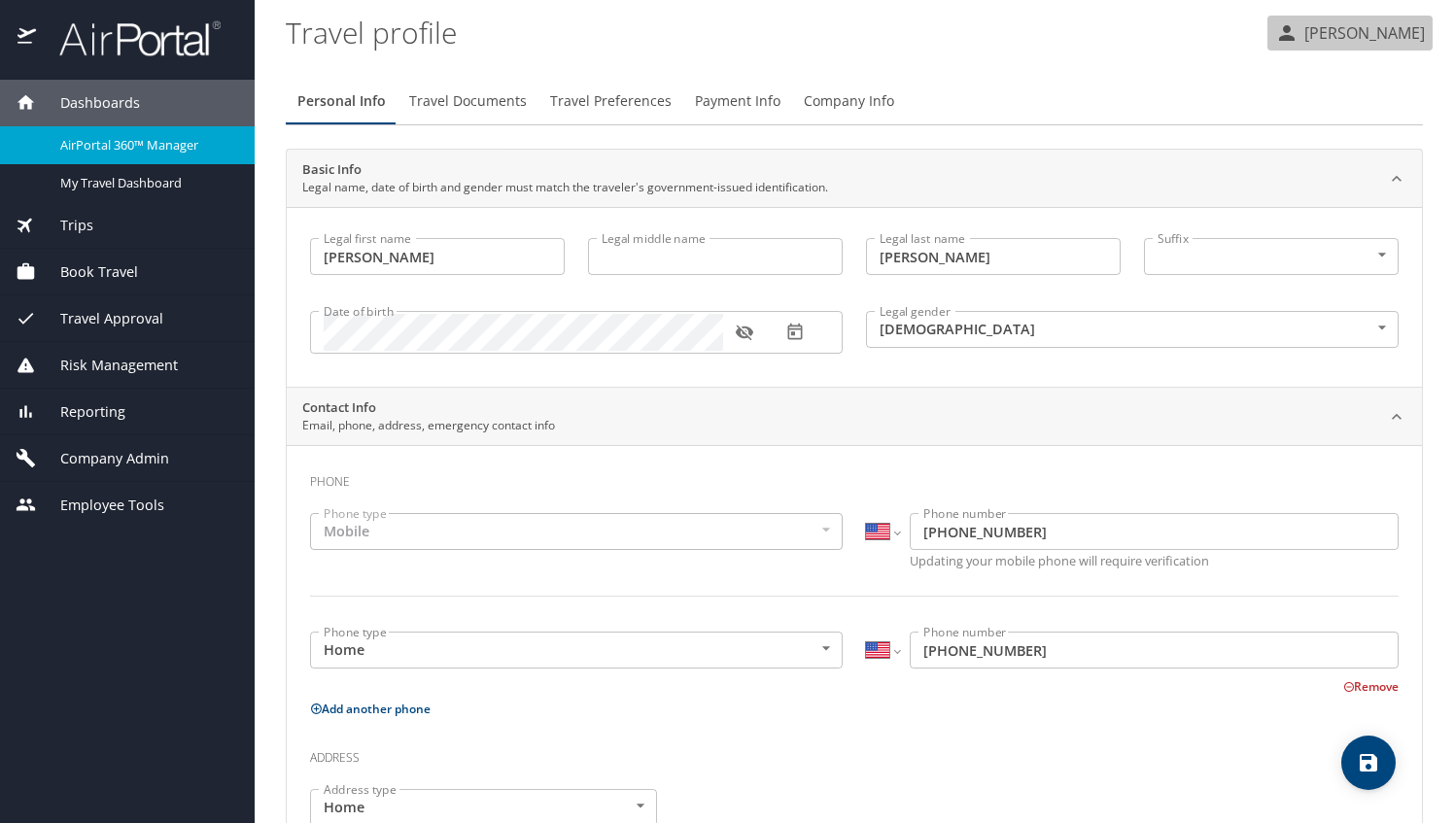
click at [1355, 27] on p "[PERSON_NAME]" at bounding box center [1362, 32] width 126 height 23
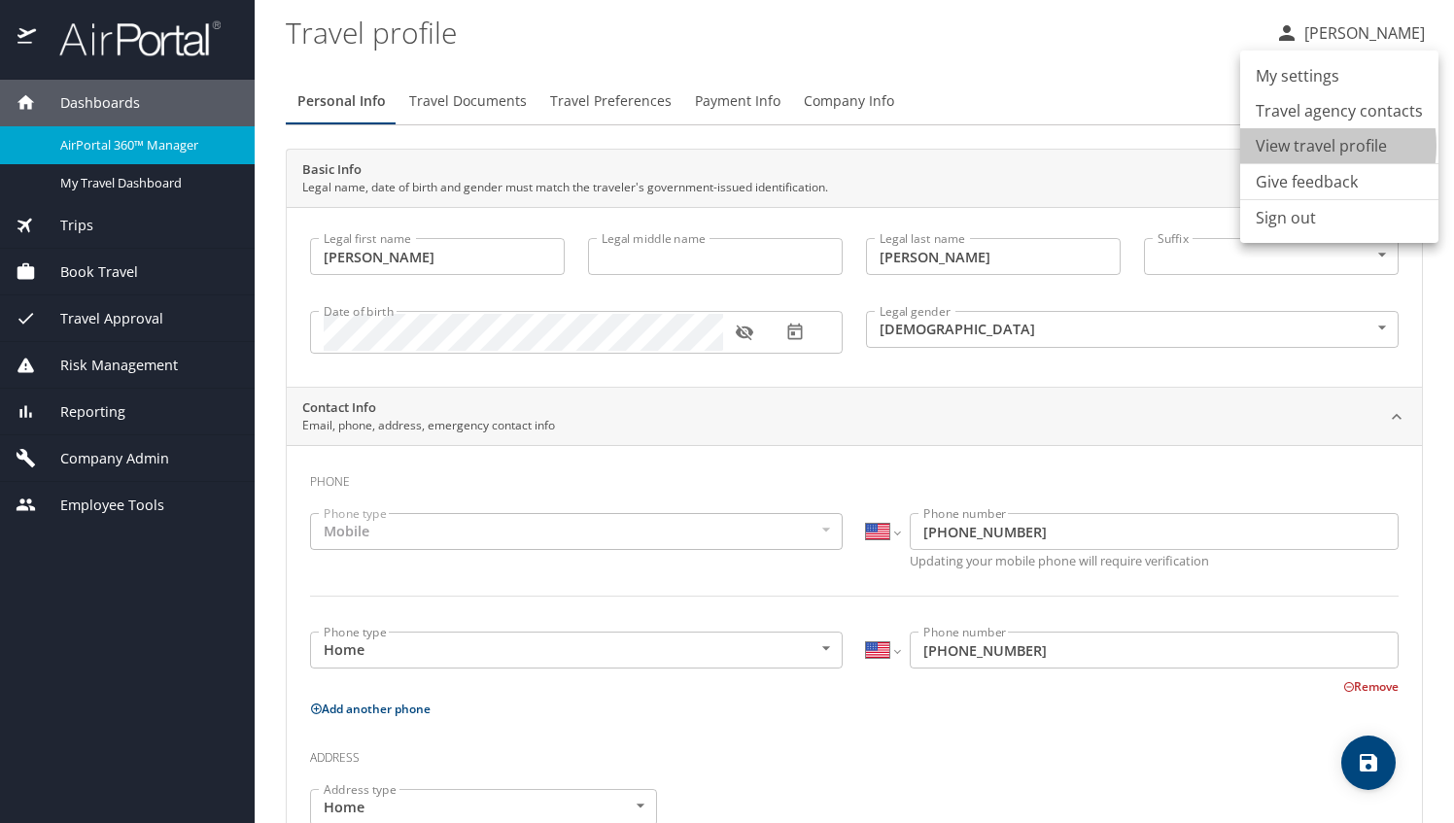
click at [1304, 146] on li "View travel profile" at bounding box center [1339, 145] width 198 height 35
